Goal: Book appointment/travel/reservation

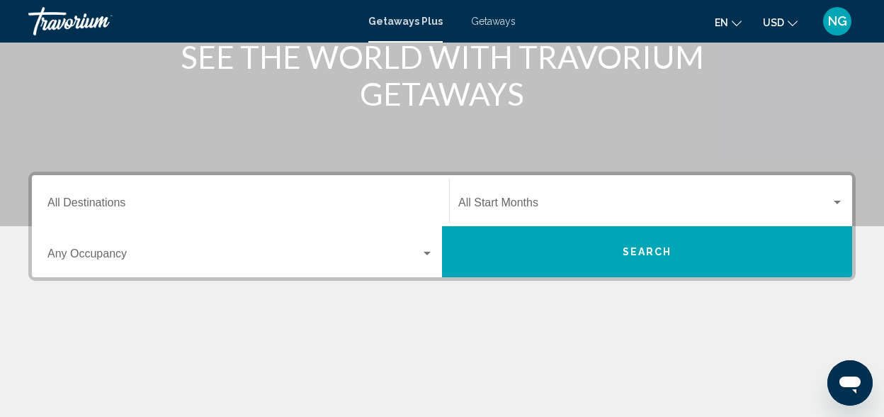
scroll to position [197, 0]
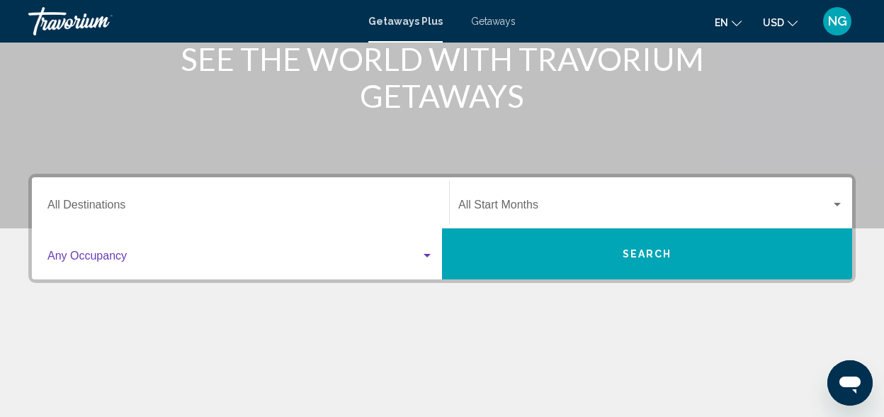
click at [135, 258] on span "Search widget" at bounding box center [233, 258] width 373 height 13
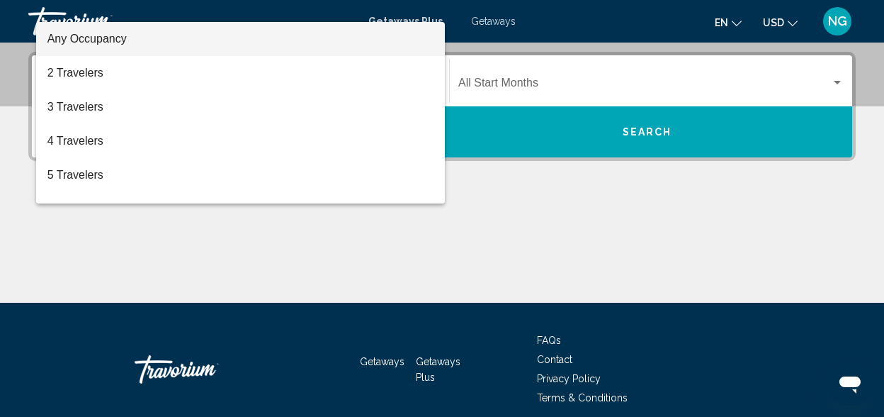
scroll to position [324, 0]
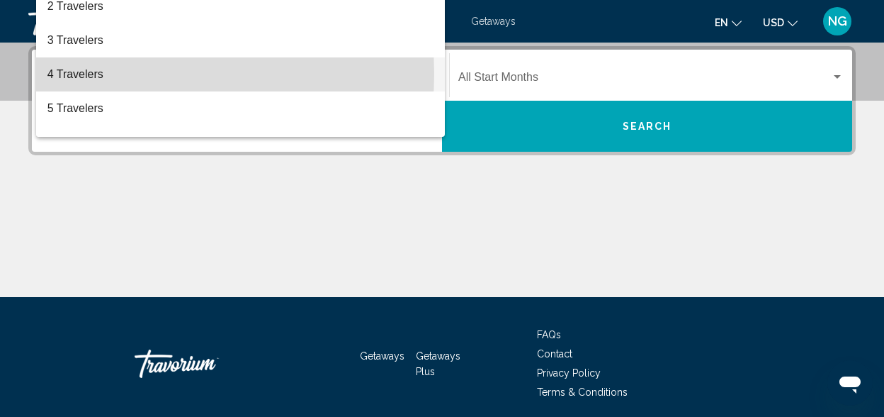
click at [103, 74] on span "4 Travelers" at bounding box center [240, 74] width 386 height 34
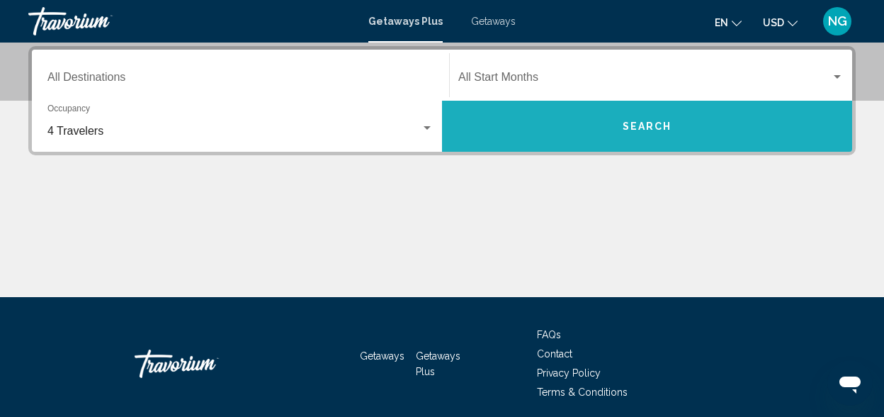
click at [722, 138] on button "Search" at bounding box center [647, 126] width 410 height 51
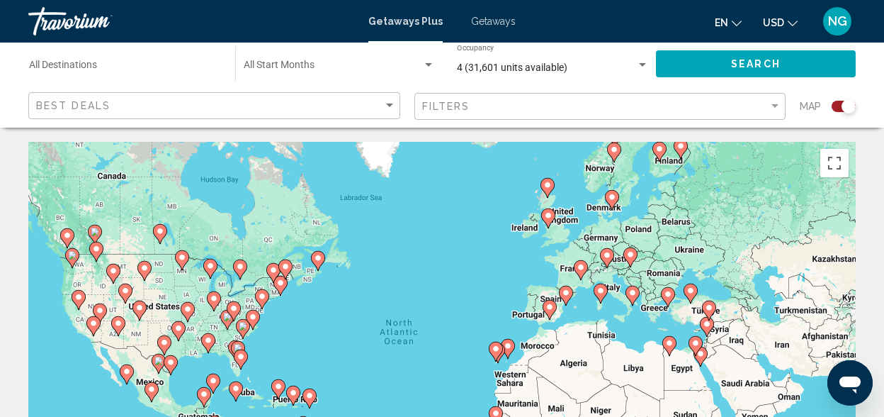
click at [830, 113] on div "Map" at bounding box center [828, 106] width 56 height 29
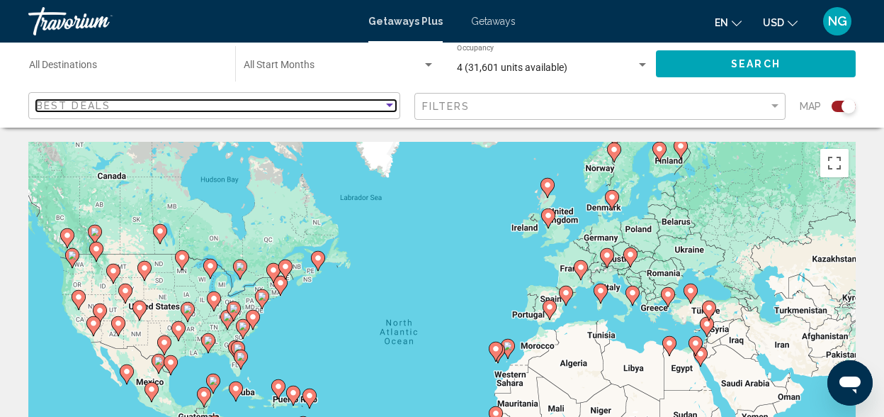
drag, startPoint x: 830, startPoint y: 113, endPoint x: 392, endPoint y: 100, distance: 438.0
click at [392, 100] on div "Sort by" at bounding box center [389, 105] width 13 height 11
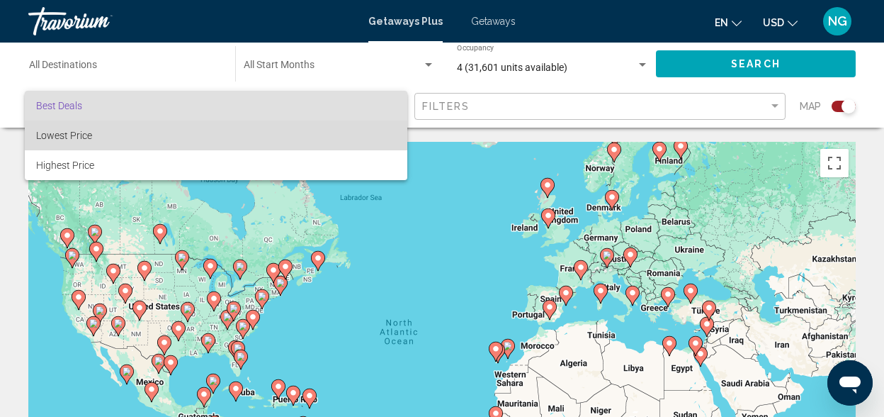
click at [341, 137] on span "Lowest Price" at bounding box center [216, 135] width 360 height 30
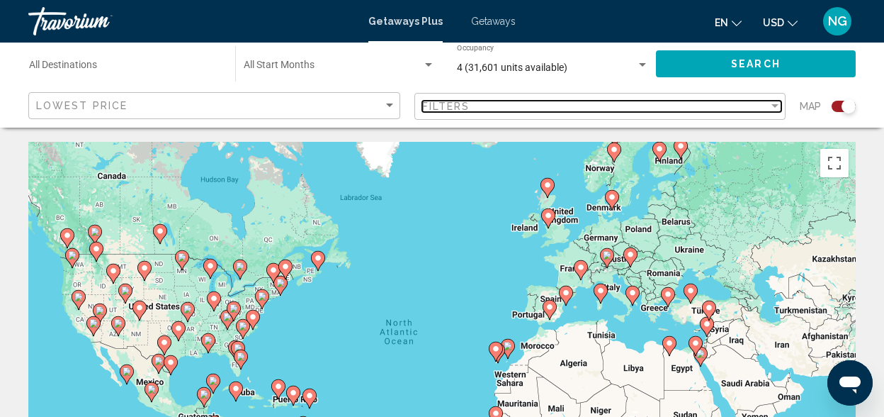
click at [779, 106] on div "Filter" at bounding box center [775, 106] width 13 height 11
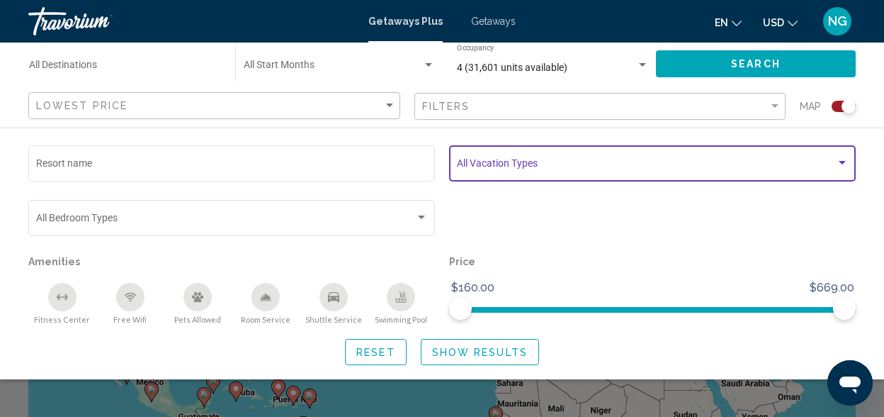
click at [838, 162] on div "Search widget" at bounding box center [842, 162] width 13 height 11
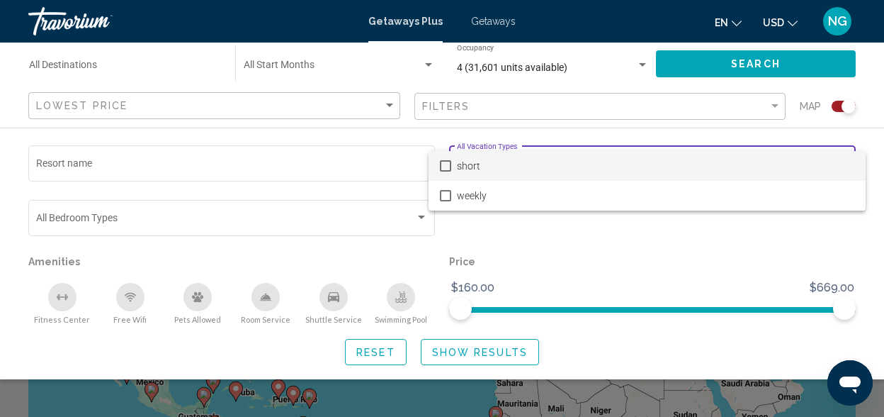
click at [612, 252] on div at bounding box center [442, 208] width 884 height 417
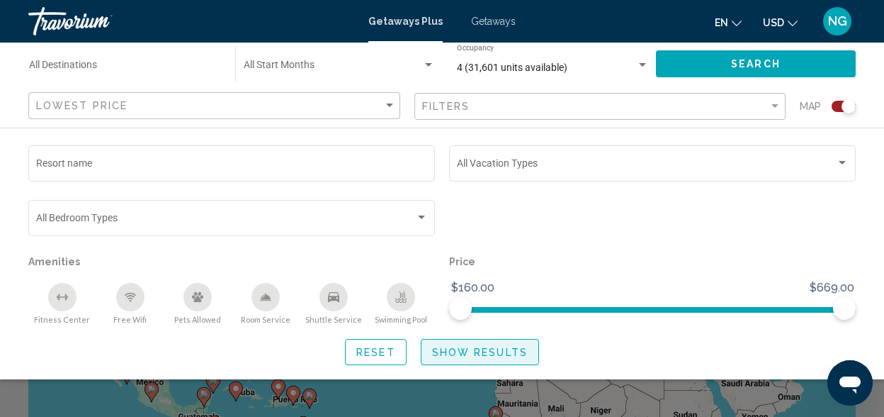
click at [475, 349] on span "Show Results" at bounding box center [480, 351] width 96 height 11
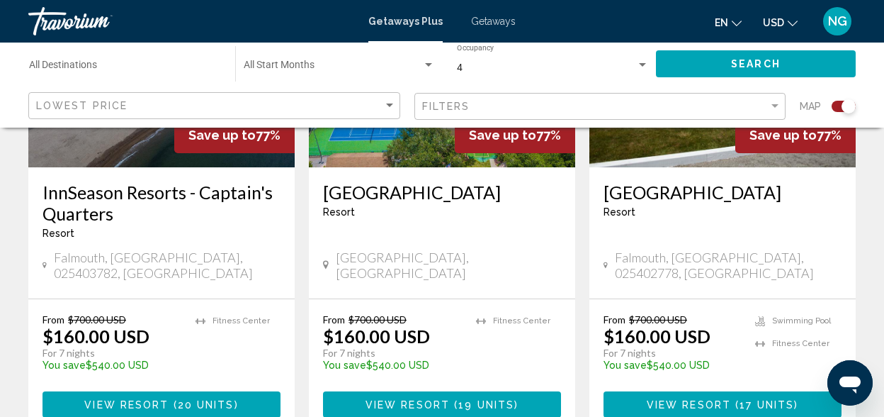
scroll to position [2304, 0]
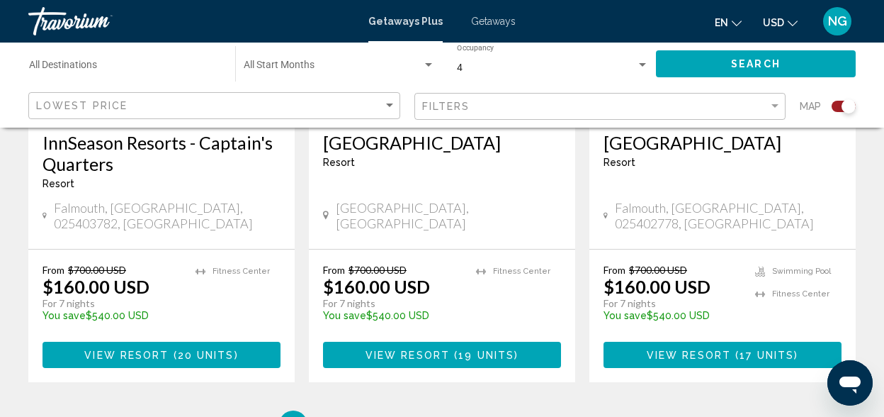
click at [430, 59] on div "Start Month All Start Months" at bounding box center [339, 64] width 191 height 39
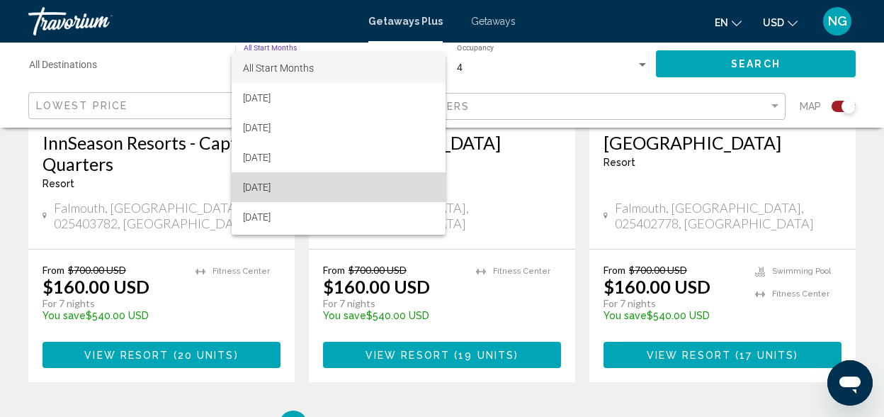
click at [370, 182] on span "[DATE]" at bounding box center [338, 187] width 191 height 30
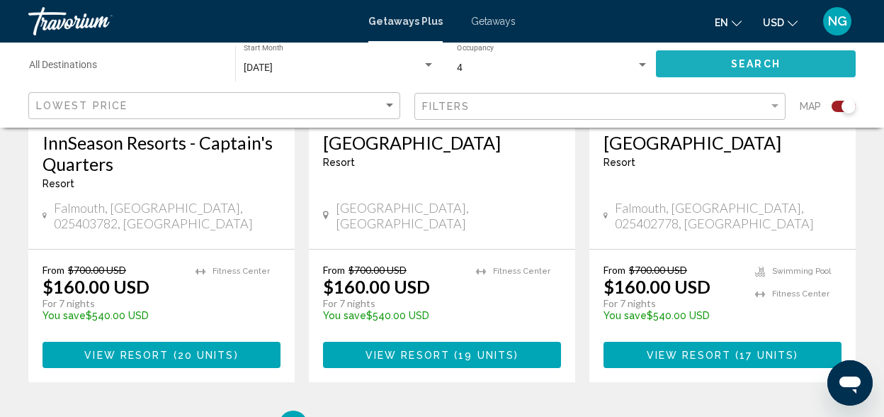
click at [696, 63] on button "Search" at bounding box center [756, 63] width 200 height 26
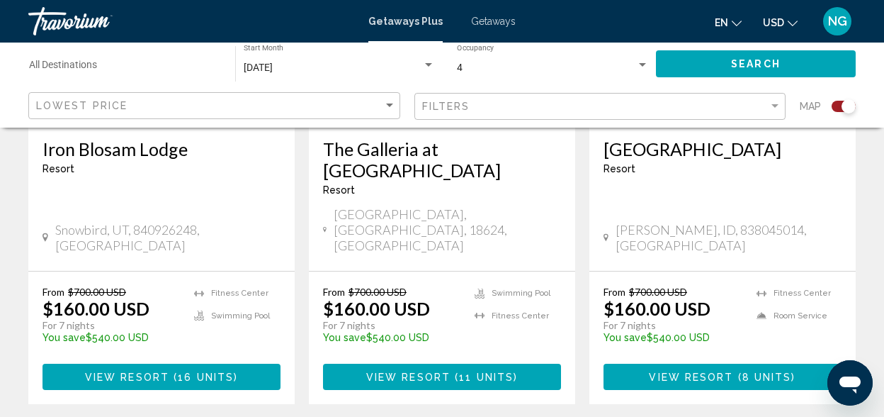
scroll to position [1728, 0]
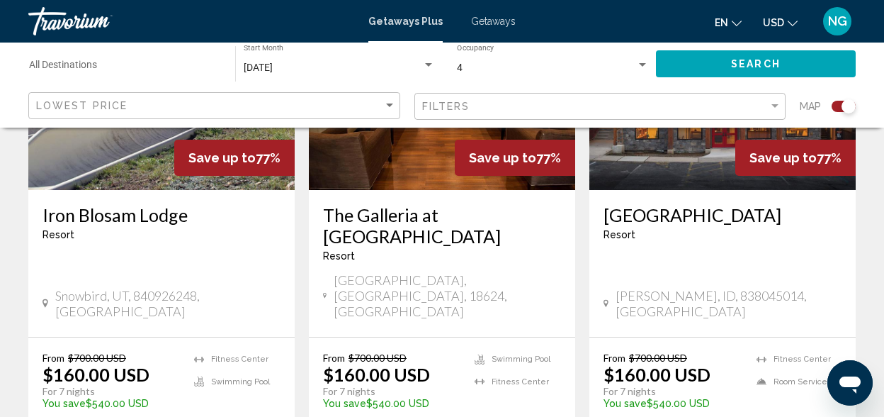
click at [52, 29] on div "Travorium" at bounding box center [99, 21] width 142 height 28
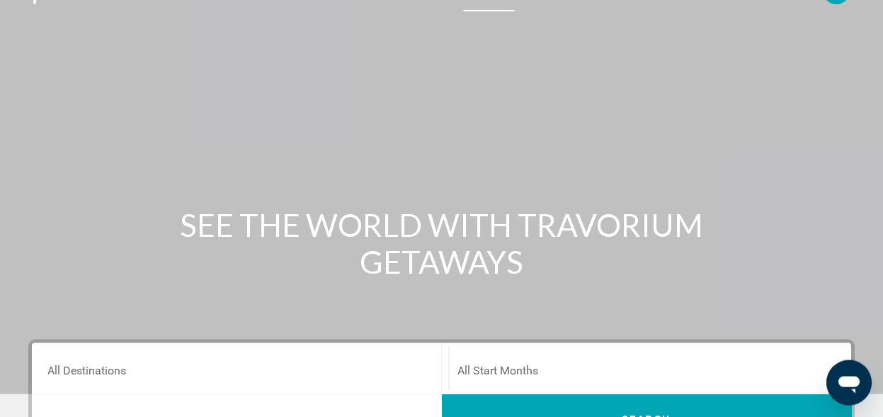
scroll to position [40, 0]
